Goal: Task Accomplishment & Management: Manage account settings

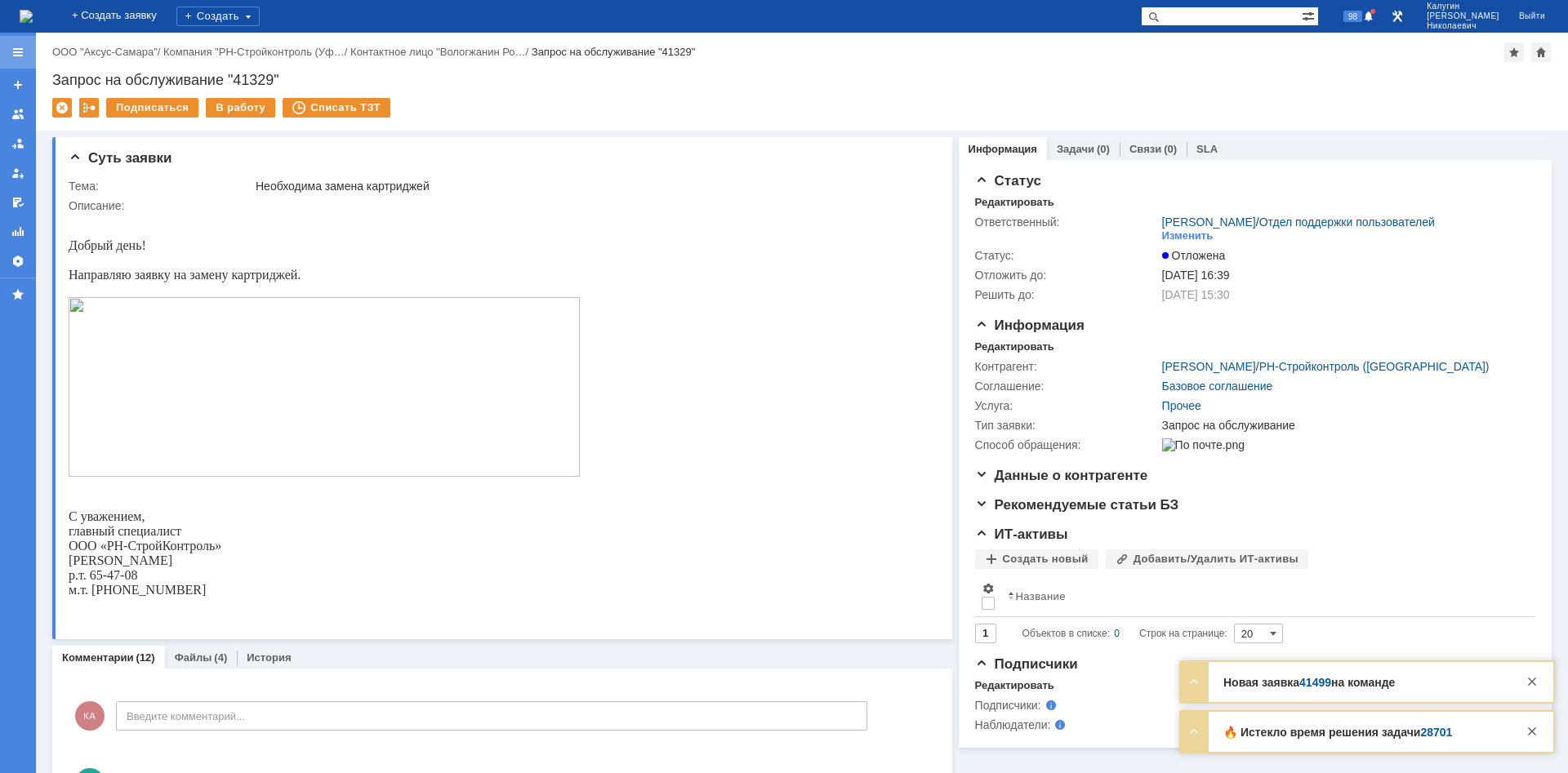
click at [19, 50] on div at bounding box center [18, 52] width 13 height 13
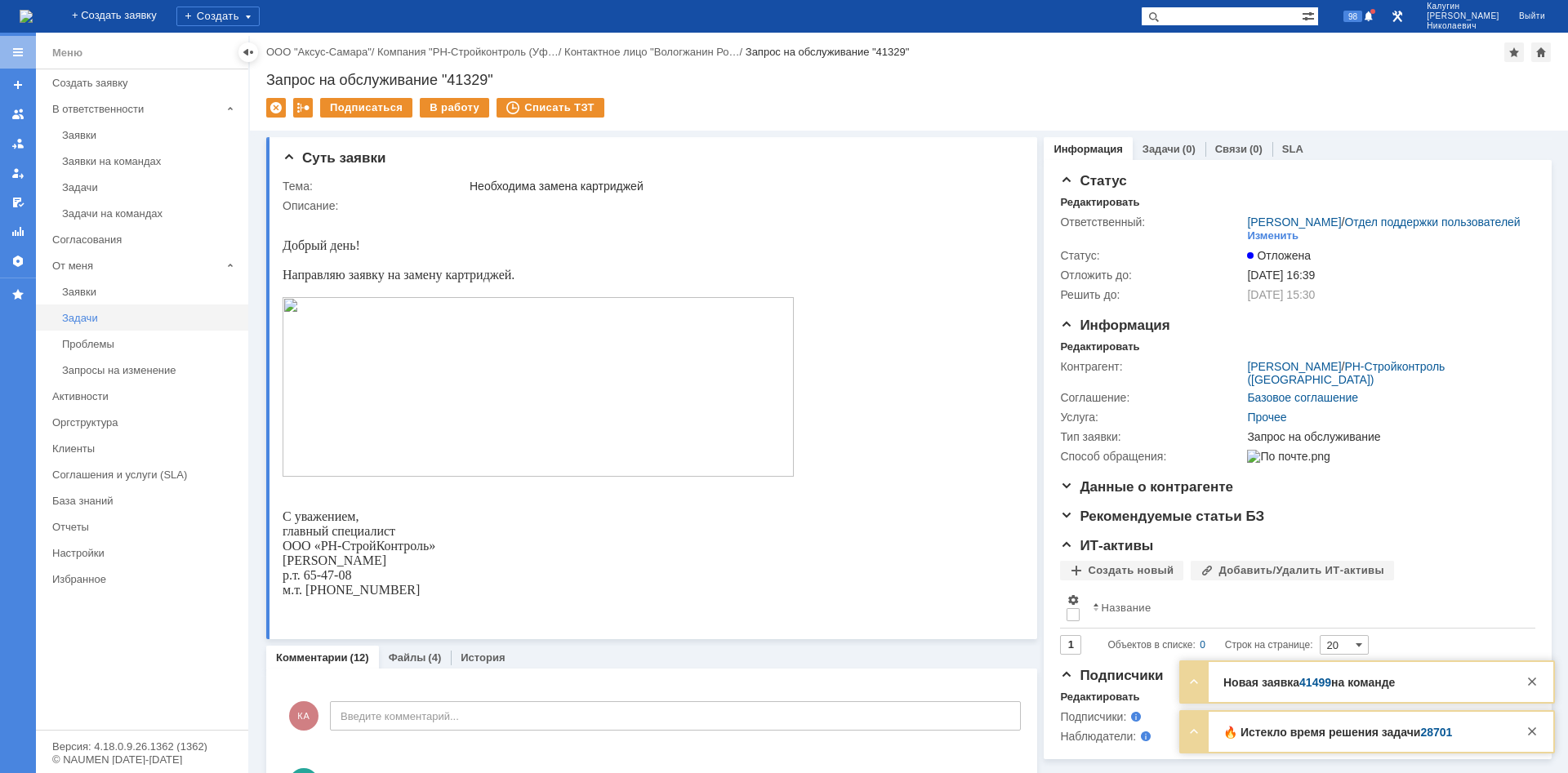
click at [83, 318] on div "Задачи" at bounding box center [150, 318] width 176 height 12
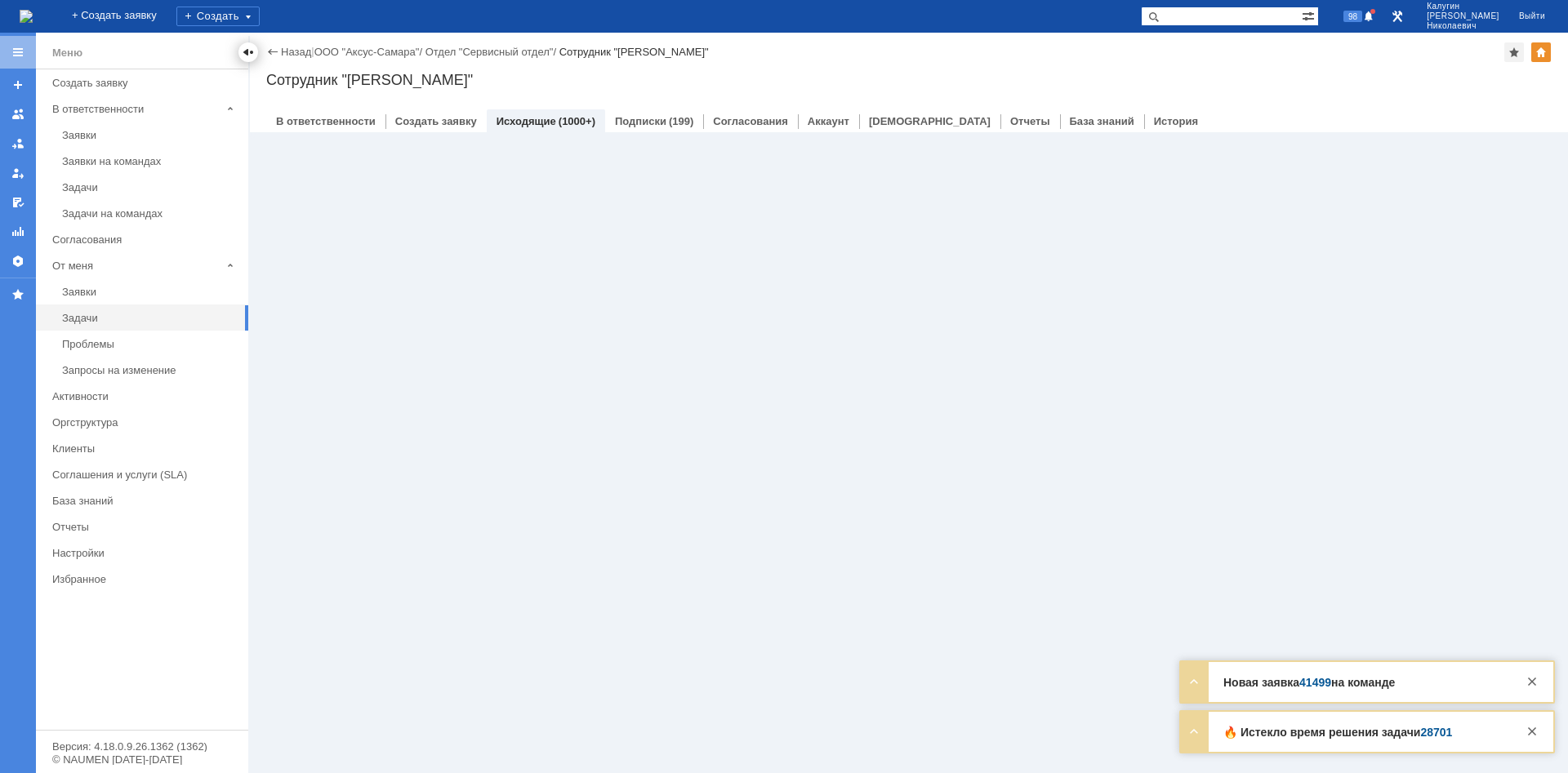
click at [247, 53] on div at bounding box center [248, 52] width 13 height 13
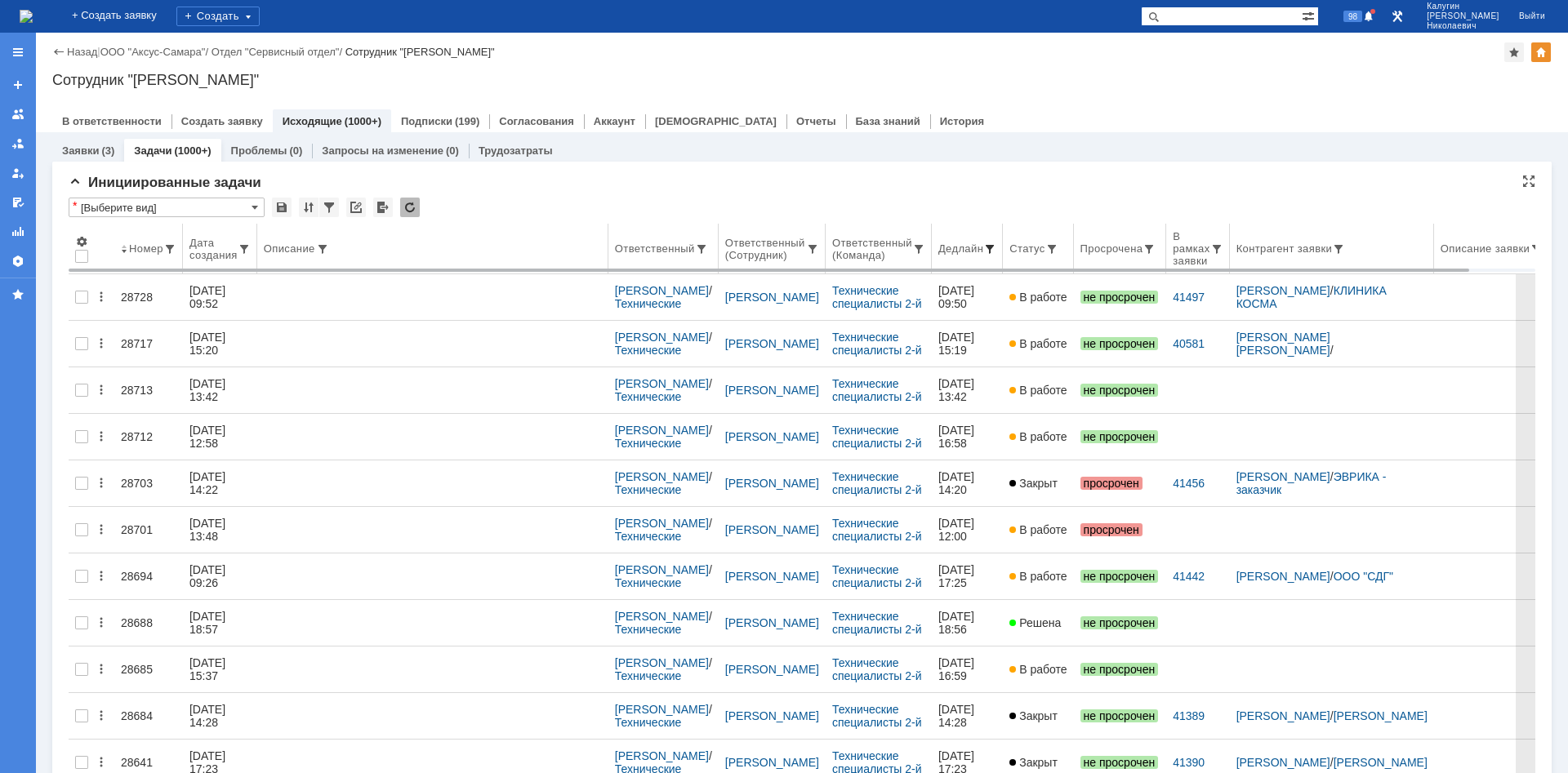
click at [996, 249] on span at bounding box center [990, 249] width 13 height 13
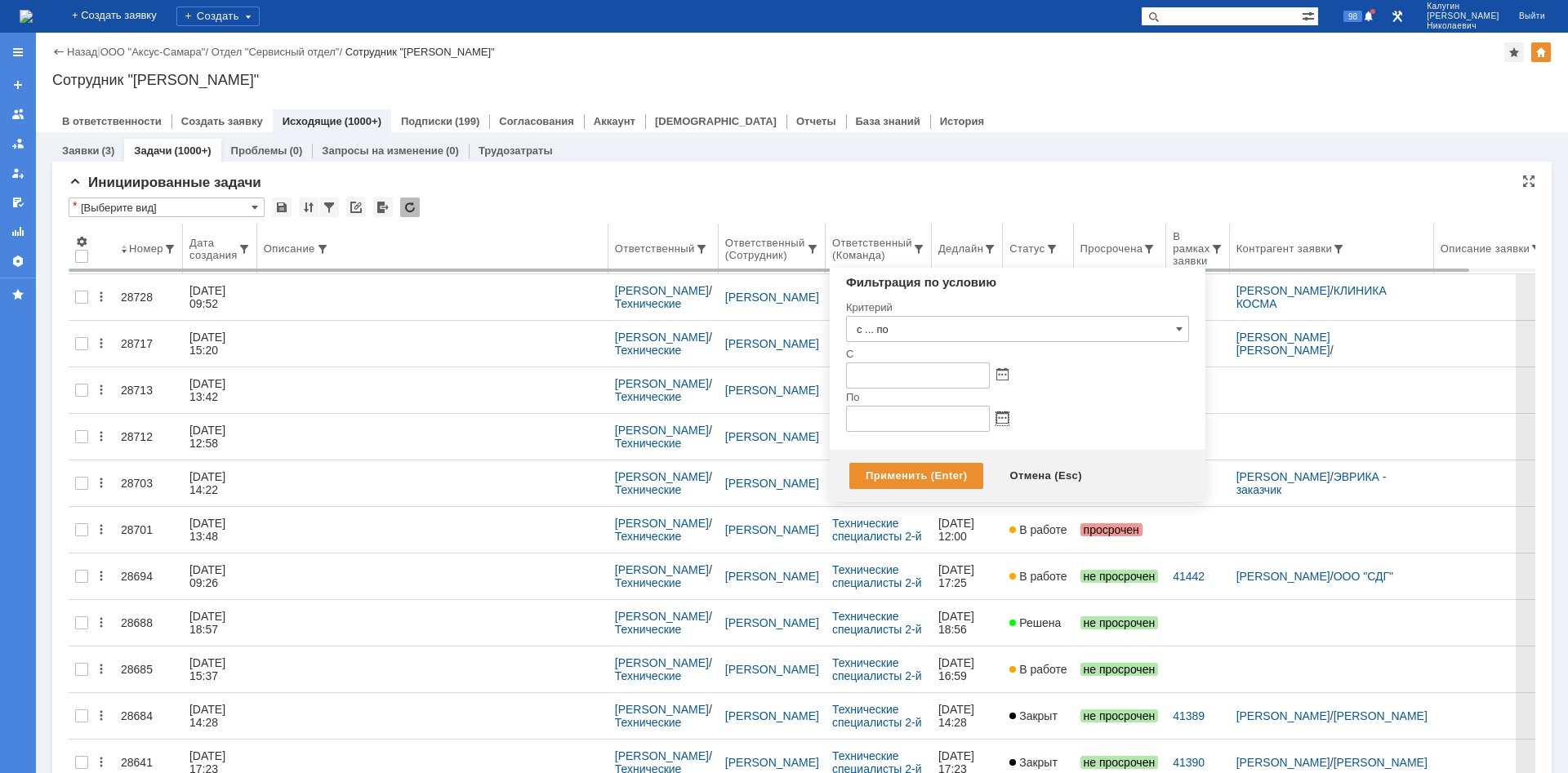
click at [1003, 423] on span at bounding box center [1002, 418] width 12 height 13
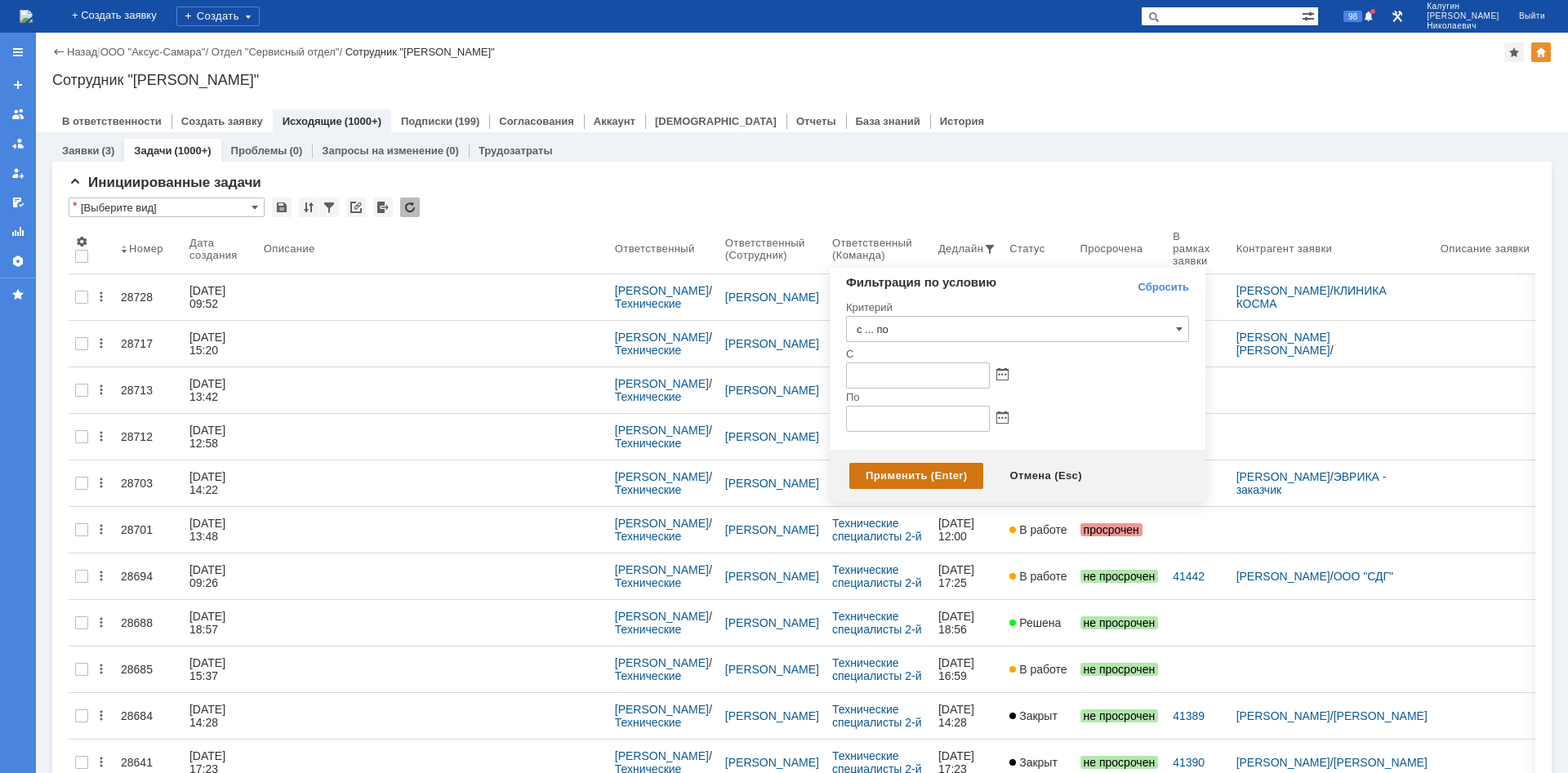
type input "27.08.2025 23:59"
click at [898, 479] on div "Применить (Enter)" at bounding box center [915, 475] width 134 height 26
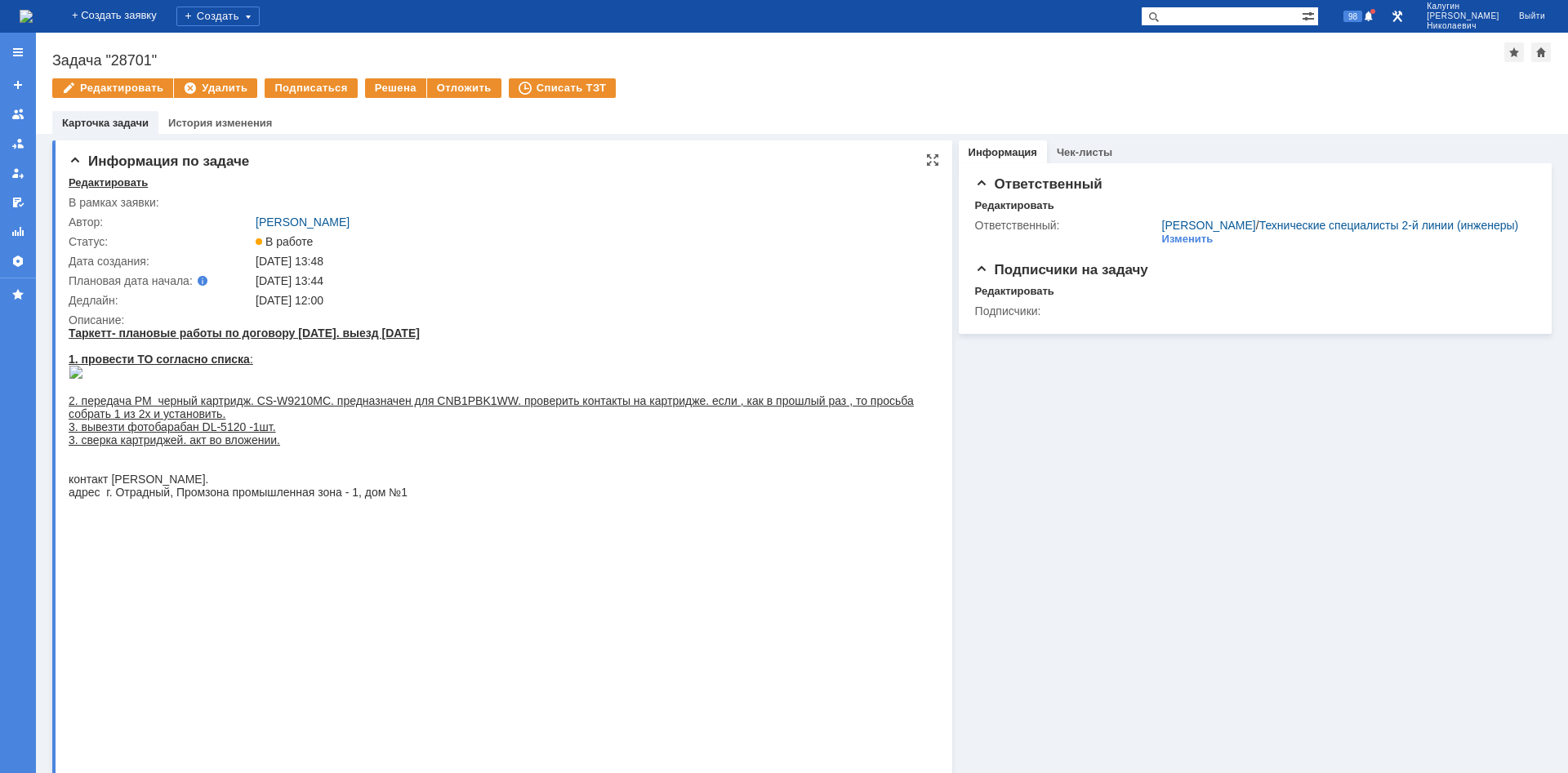
click at [77, 183] on div "Редактировать" at bounding box center [108, 183] width 79 height 13
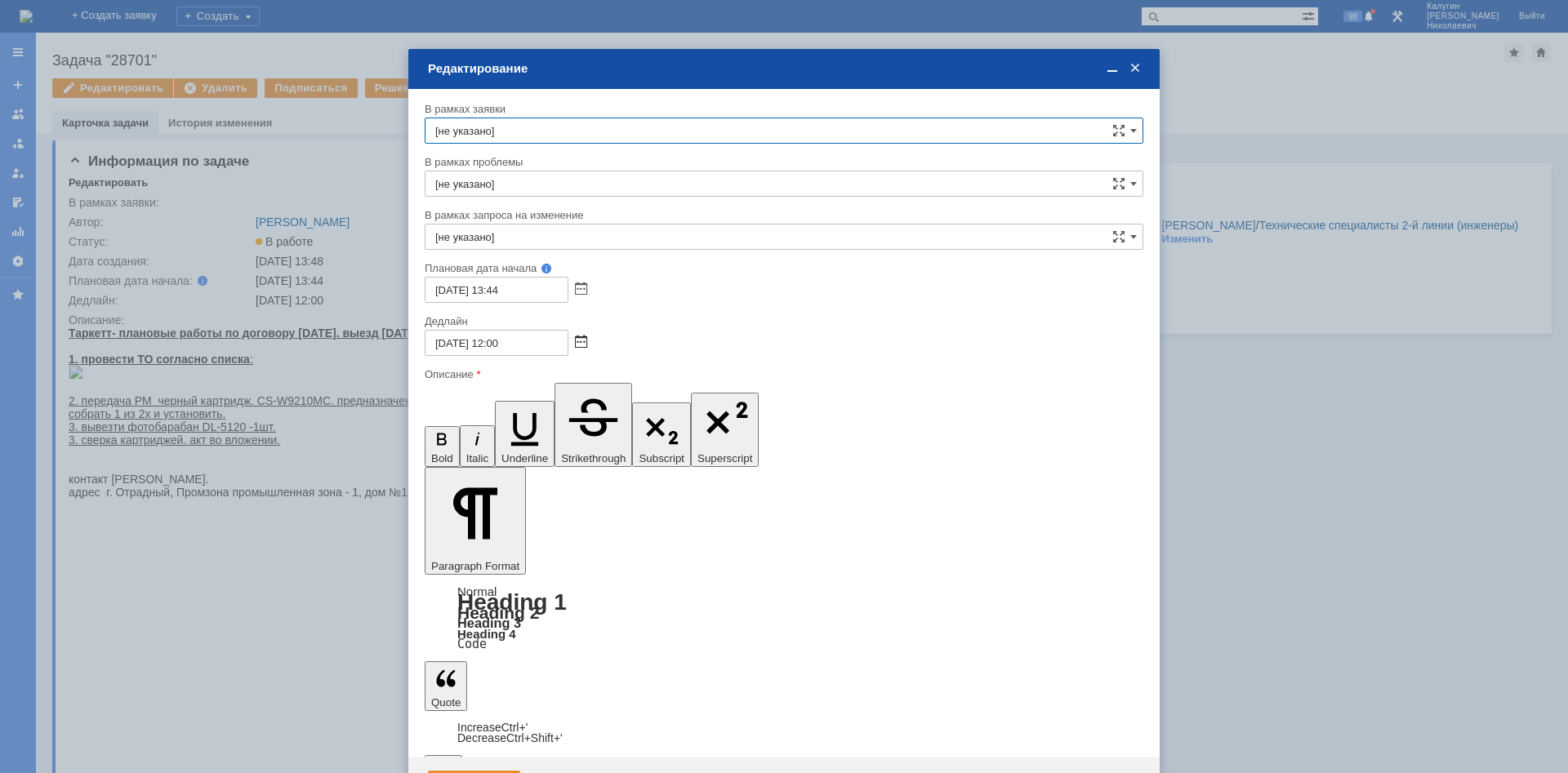
click at [579, 340] on span at bounding box center [581, 343] width 12 height 13
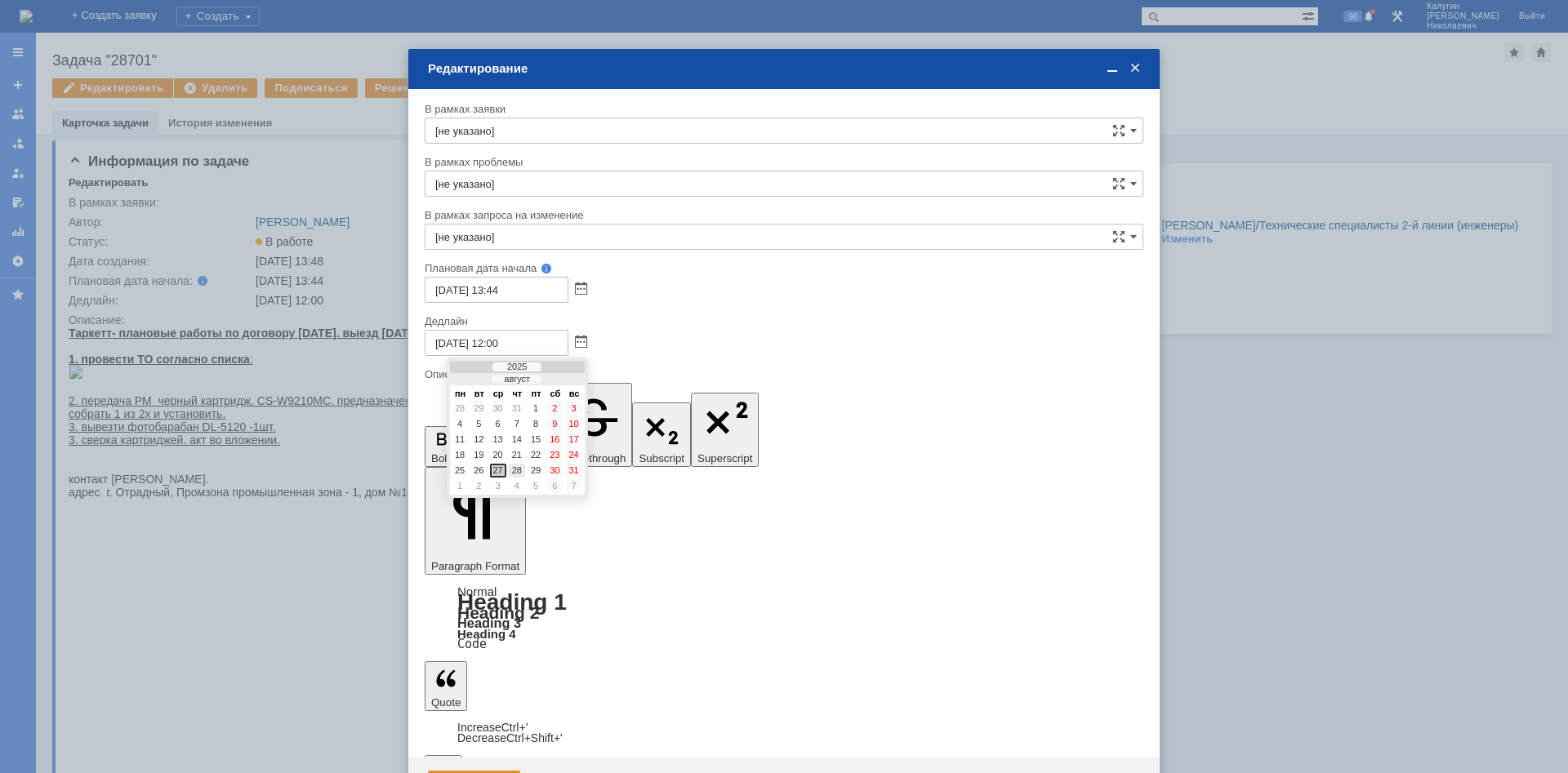
drag, startPoint x: 520, startPoint y: 467, endPoint x: 95, endPoint y: 59, distance: 589.1
click at [520, 467] on div "28" at bounding box center [517, 470] width 17 height 14
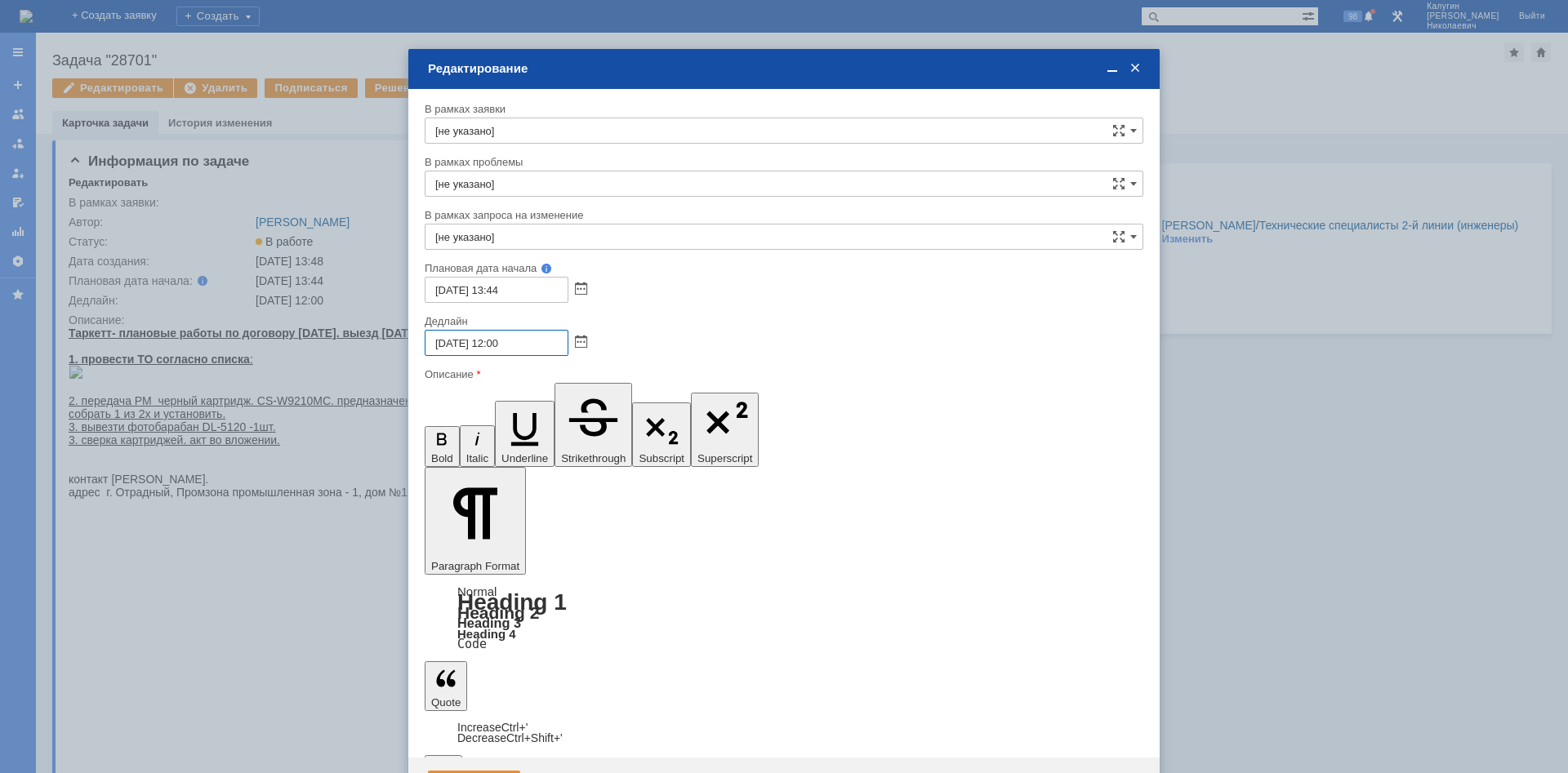
click at [498, 340] on input "28.08.2025 12:00" at bounding box center [496, 342] width 144 height 26
type input "28.08.2025 16:00"
click at [483, 771] on div "Сохранить" at bounding box center [473, 783] width 92 height 26
